Goal: Task Accomplishment & Management: Complete application form

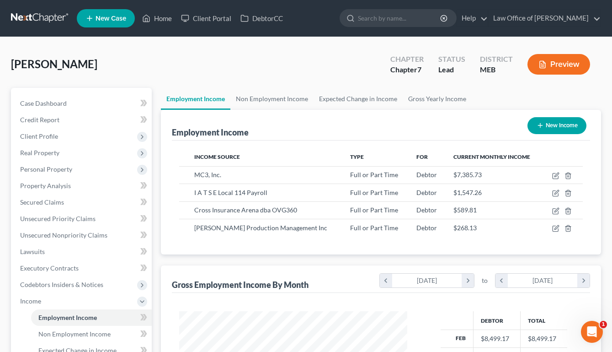
click at [112, 21] on span "New Case" at bounding box center [111, 18] width 31 height 7
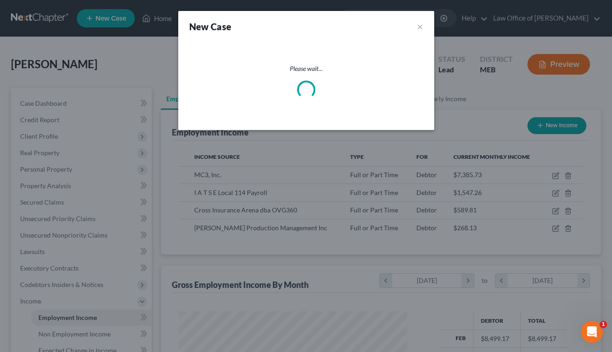
select select "37"
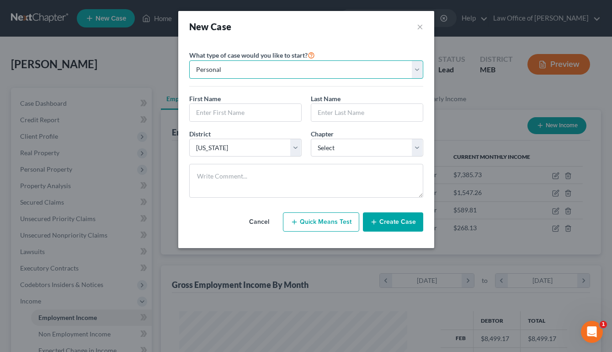
click at [229, 69] on select "Personal Business" at bounding box center [306, 69] width 234 height 18
click at [189, 60] on select "Personal Business" at bounding box center [306, 69] width 234 height 18
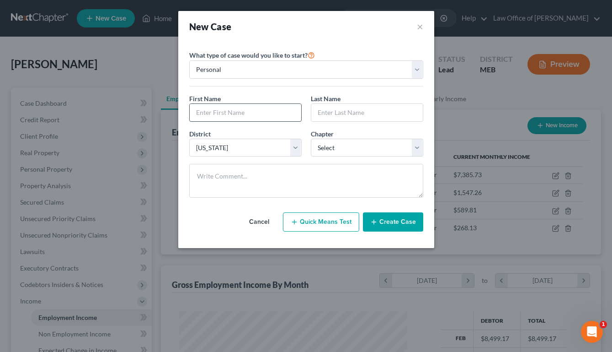
click at [224, 110] on input "text" at bounding box center [246, 112] width 112 height 17
type input "[PERSON_NAME]"
select select "0"
click at [386, 225] on button "Create Case" at bounding box center [393, 221] width 60 height 19
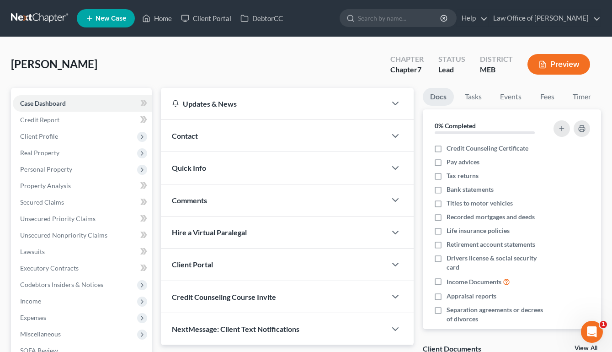
click at [249, 136] on div "Contact" at bounding box center [274, 136] width 226 height 32
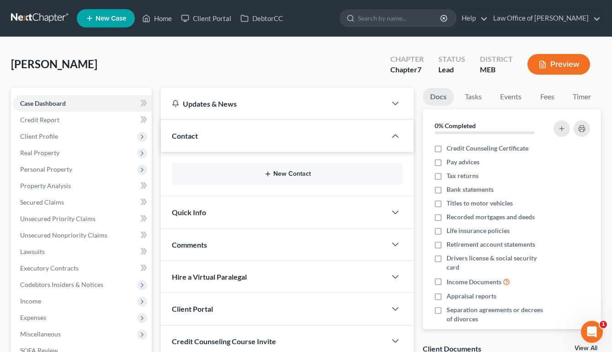
click at [262, 171] on button "New Contact" at bounding box center [287, 173] width 217 height 7
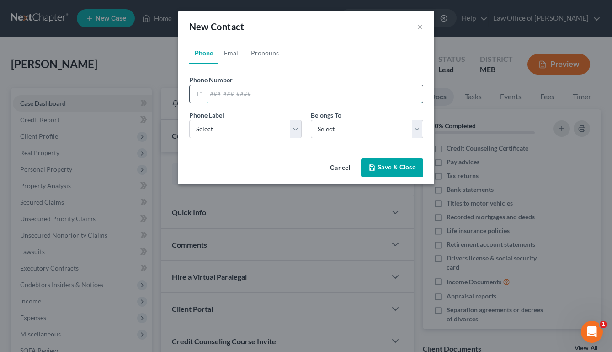
click at [238, 94] on input "tel" at bounding box center [315, 93] width 216 height 17
type input "2073824040"
click at [221, 144] on div "Phone Label * Select Mobile Home Work Other Belongs To * Select Client Other" at bounding box center [306, 127] width 243 height 35
click at [221, 135] on select "Select Mobile Home Work Other" at bounding box center [245, 129] width 112 height 18
select select "0"
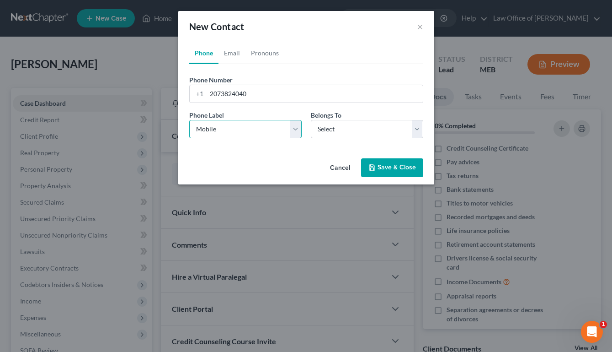
click at [189, 120] on select "Select Mobile Home Work Other" at bounding box center [245, 129] width 112 height 18
click at [342, 136] on select "Select Client Other" at bounding box center [367, 129] width 112 height 18
select select "0"
click at [311, 120] on select "Select Client Other" at bounding box center [367, 129] width 112 height 18
click at [397, 171] on button "Save & Close" at bounding box center [392, 167] width 62 height 19
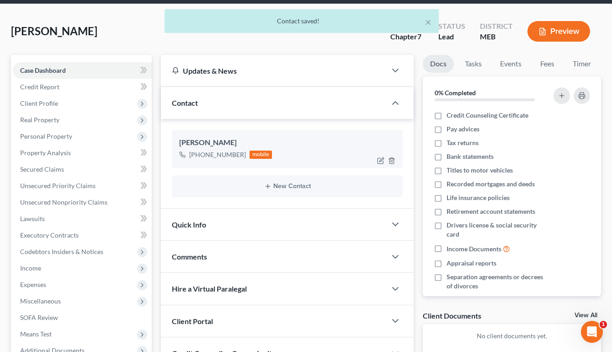
scroll to position [33, 0]
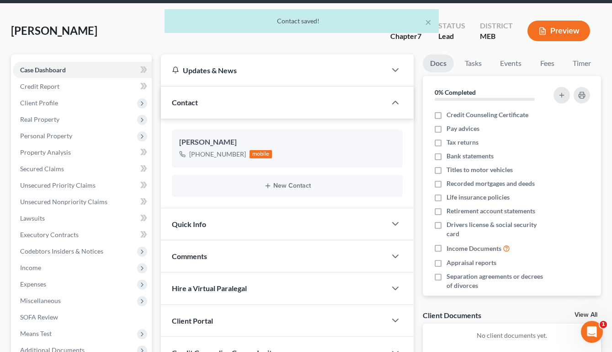
click at [233, 227] on div "Quick Info" at bounding box center [274, 224] width 226 height 32
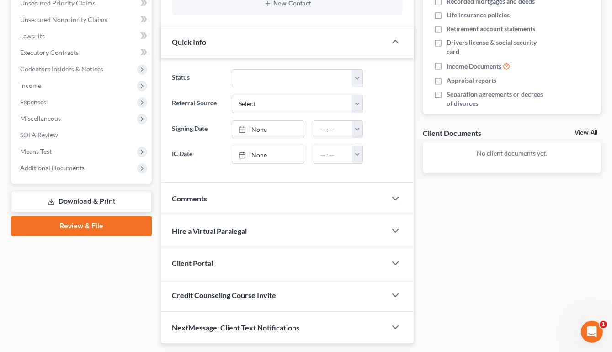
scroll to position [225, 0]
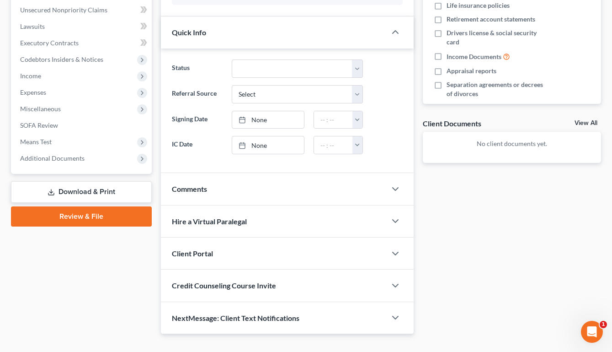
click at [224, 253] on div "Client Portal" at bounding box center [274, 253] width 226 height 32
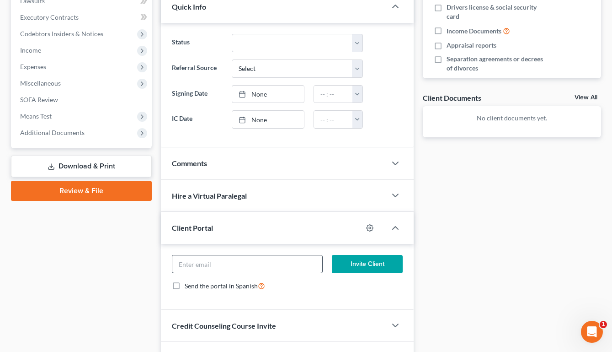
scroll to position [250, 0]
click at [223, 266] on input "email" at bounding box center [247, 264] width 150 height 17
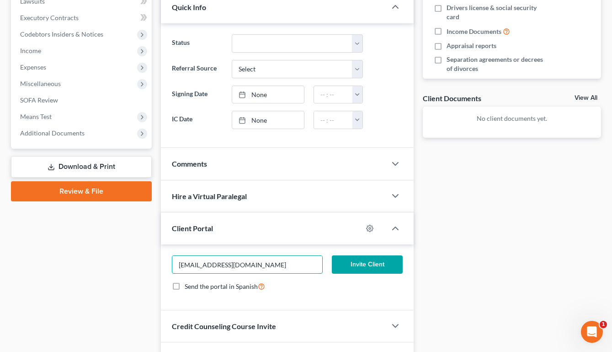
type input "[EMAIL_ADDRESS][DOMAIN_NAME]"
click at [354, 264] on button "Invite Client" at bounding box center [367, 264] width 71 height 18
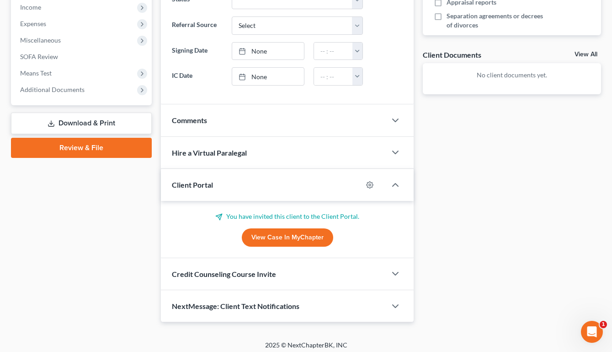
scroll to position [294, 0]
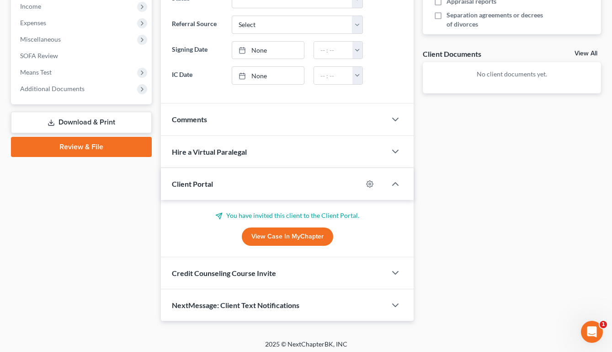
click at [269, 276] on span "Credit Counseling Course Invite" at bounding box center [224, 272] width 104 height 9
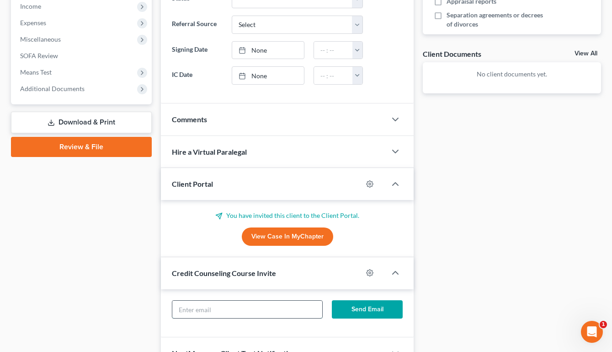
click at [258, 300] on input "text" at bounding box center [247, 308] width 150 height 17
type input "[EMAIL_ADDRESS][DOMAIN_NAME]"
click at [376, 304] on button "Send Email" at bounding box center [367, 309] width 71 height 18
